Goal: Find specific page/section: Find specific page/section

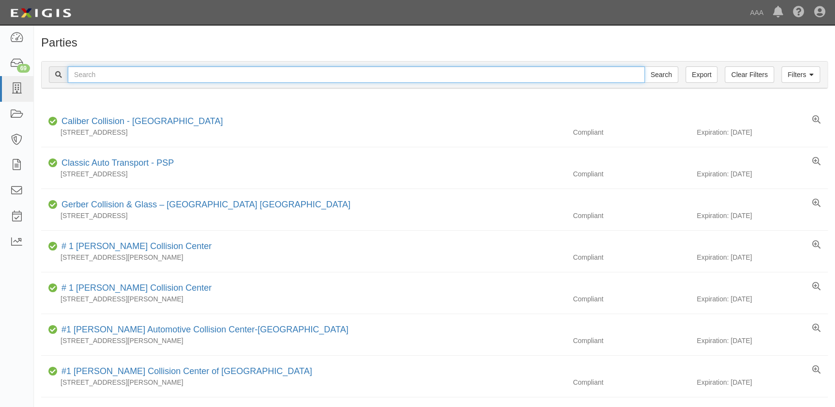
click at [115, 76] on input "text" at bounding box center [356, 74] width 577 height 16
type input "don brown"
click at [645, 66] on input "Search" at bounding box center [662, 74] width 34 height 16
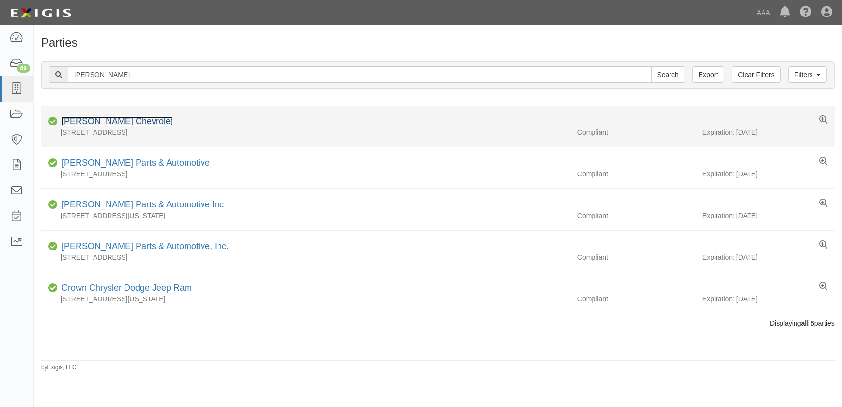
click at [122, 121] on link "[PERSON_NAME] Chevrolet" at bounding box center [117, 121] width 111 height 10
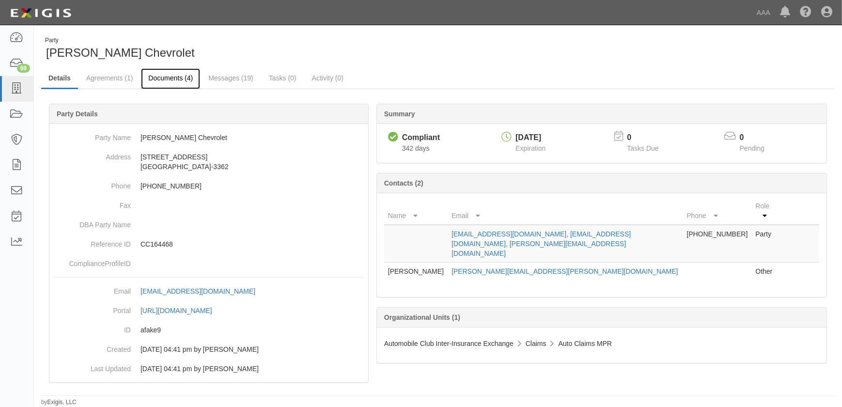
click at [171, 77] on link "Documents (4)" at bounding box center [170, 78] width 59 height 21
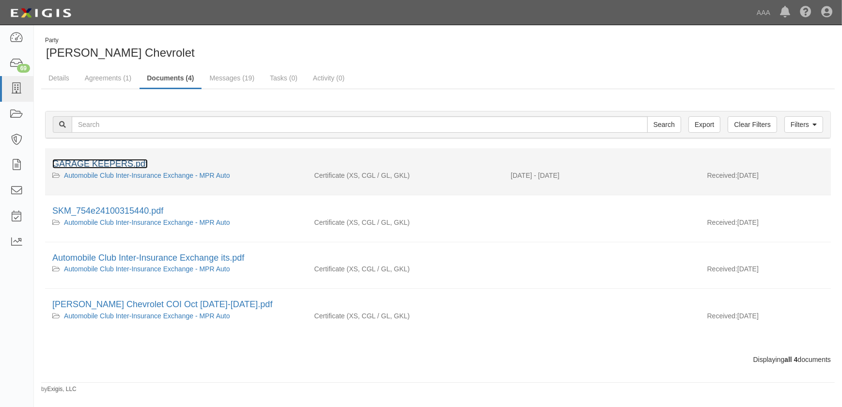
click at [108, 166] on link "GARAGE KEEPERS.pdf" at bounding box center [99, 164] width 95 height 10
